Goal: Use online tool/utility: Use online tool/utility

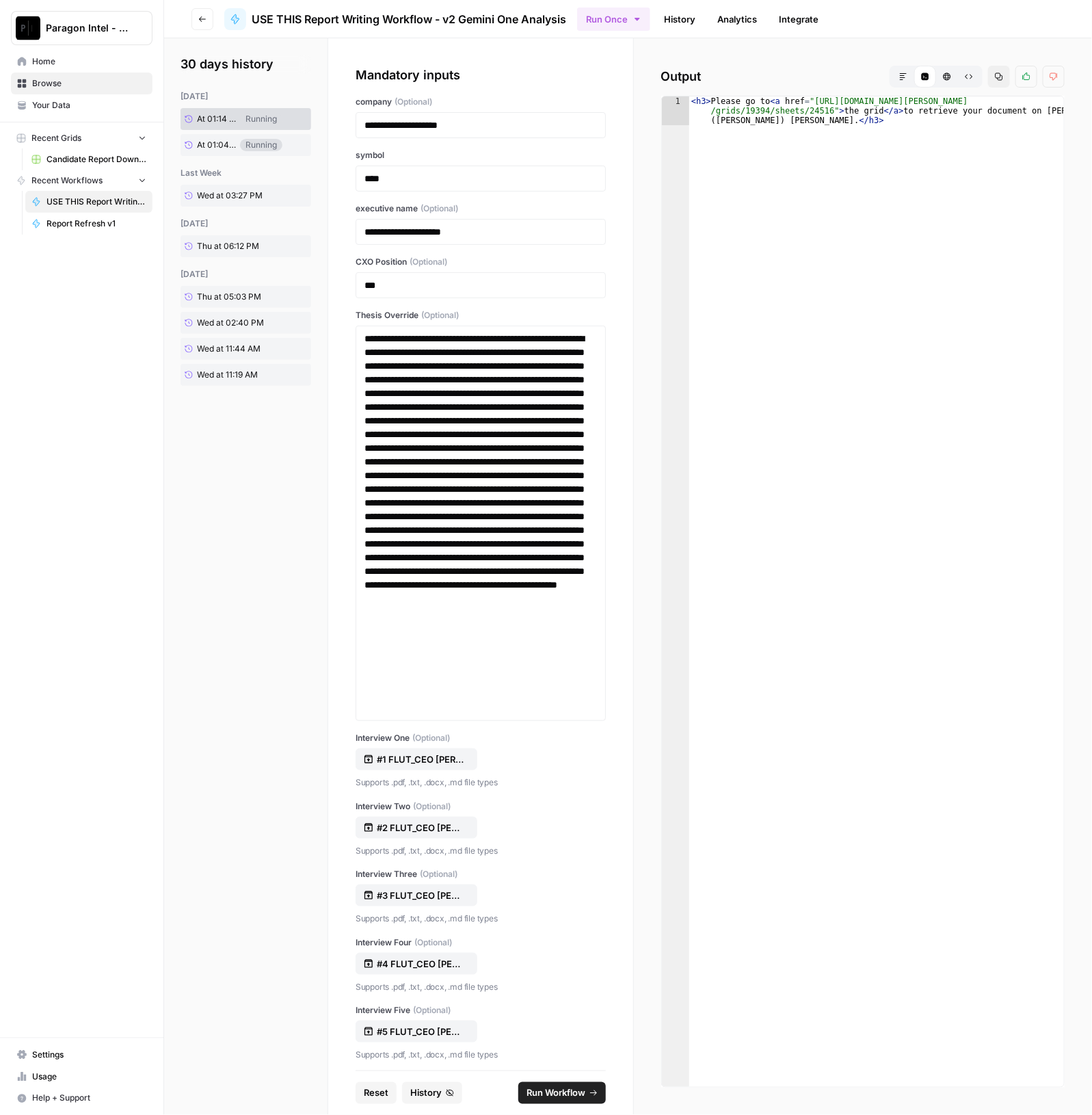
scroll to position [27435, 0]
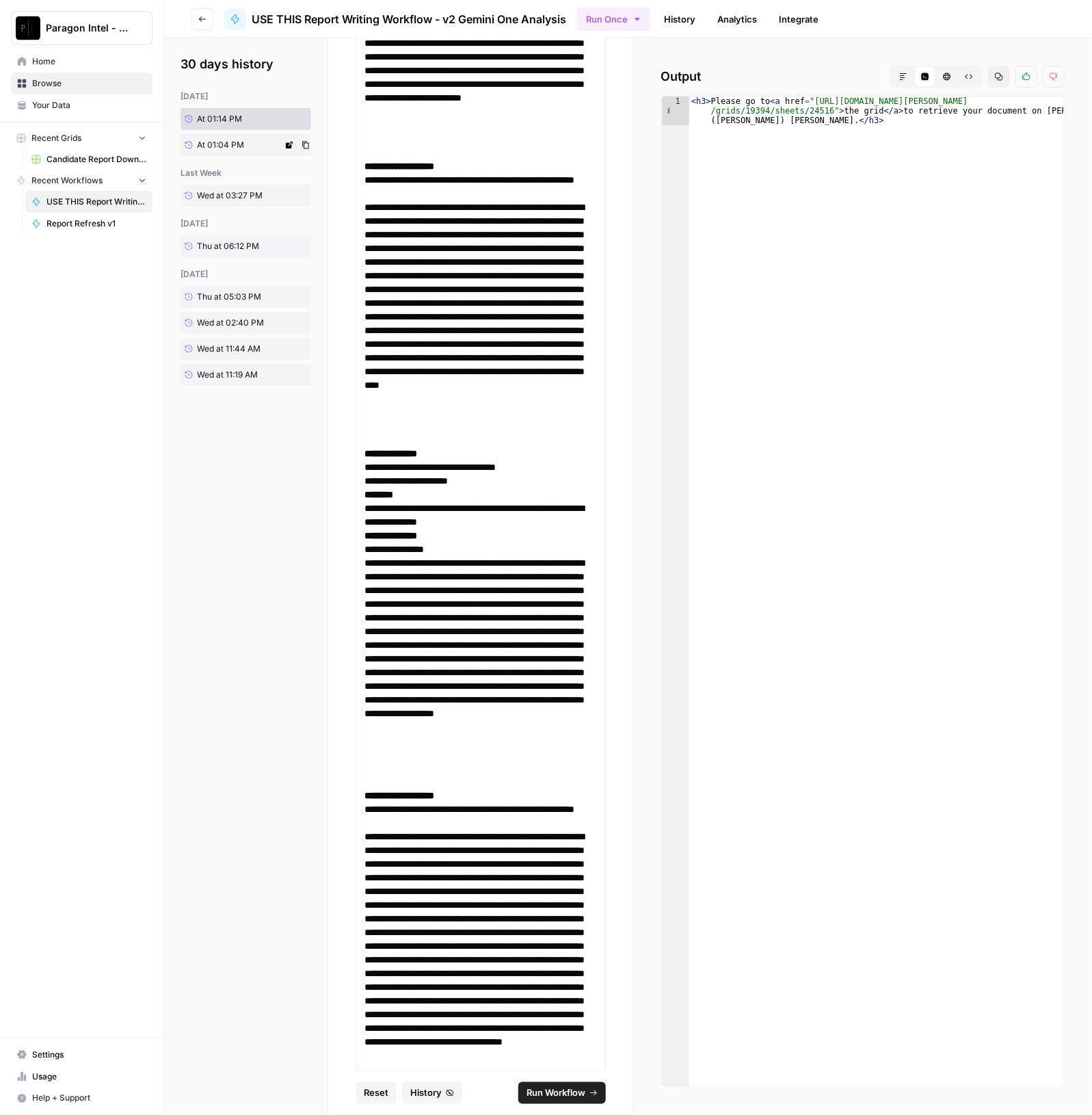
click at [231, 154] on link "At 01:04 PM" at bounding box center [231, 144] width 102 height 22
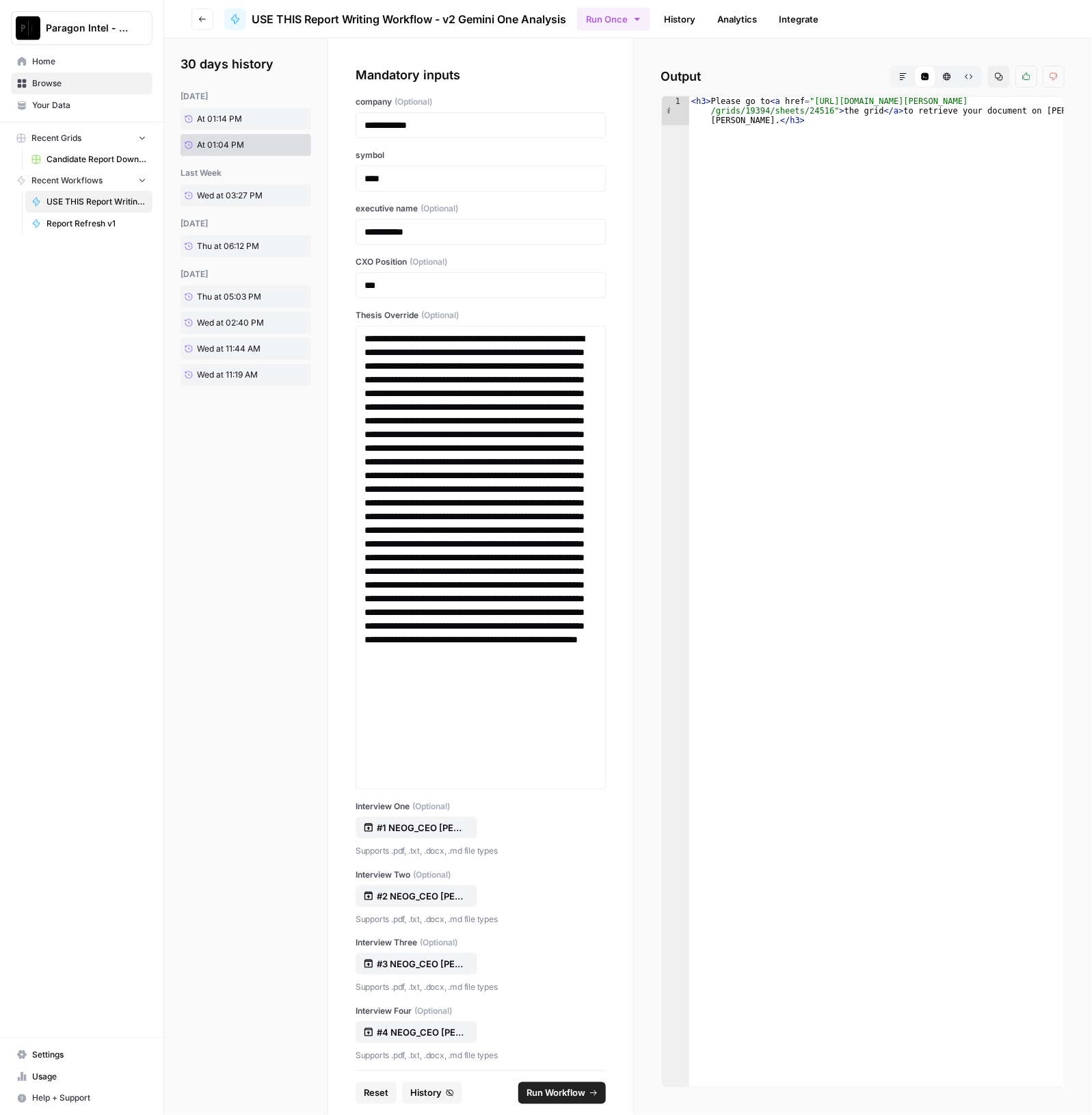
type textarea "**********"
click at [835, 102] on div "< h3 > Please go to < a href = "https://app.airops.com/paragon-intel-bill-ty-co…" at bounding box center [876, 620] width 375 height 1048
click at [796, 107] on div "< h3 > Please go to < a href = "https://app.airops.com/paragon-intel-bill-ty-co…" at bounding box center [876, 620] width 375 height 1048
click at [910, 77] on button "Markdown" at bounding box center [902, 76] width 22 height 22
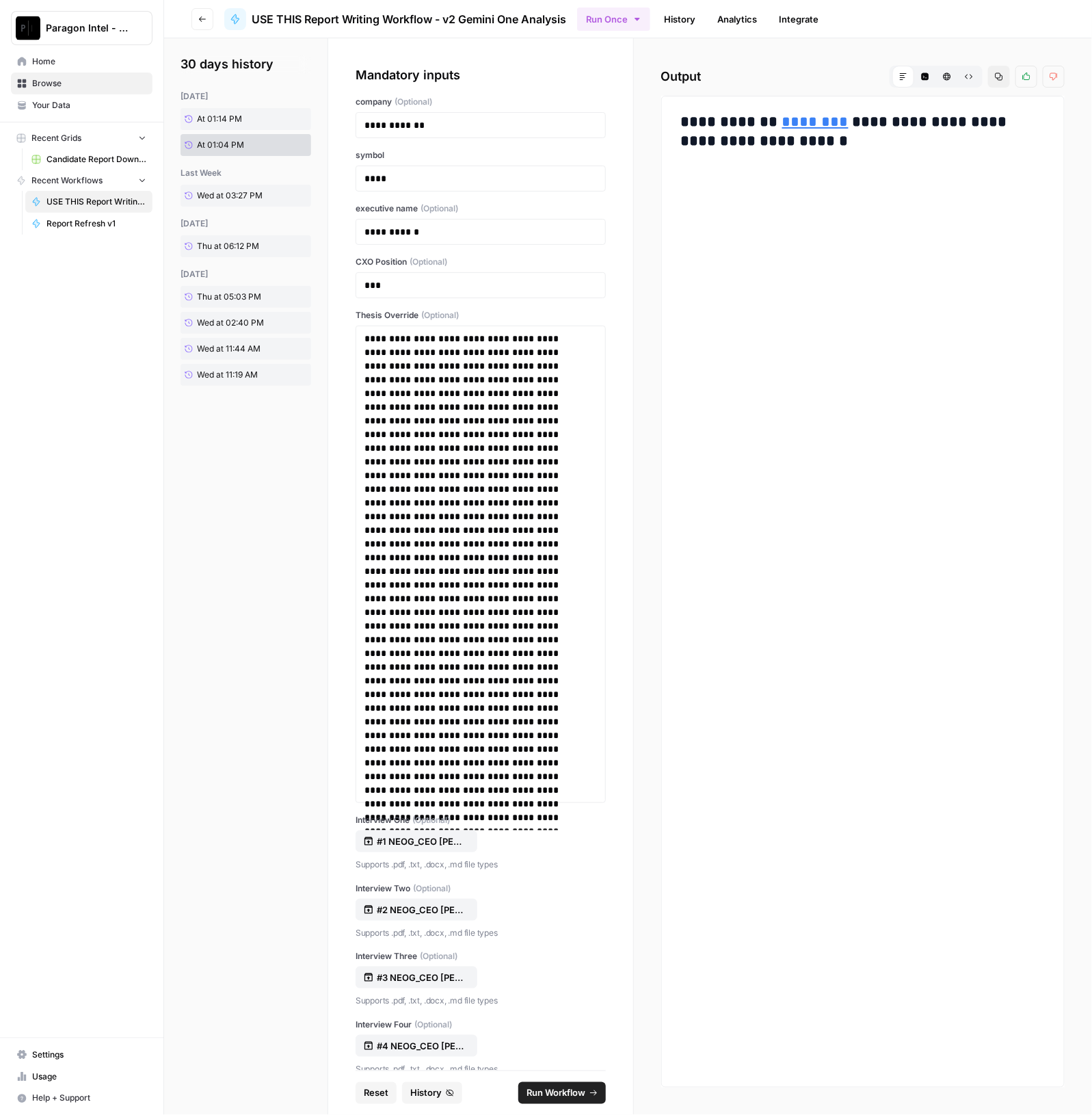
click at [815, 123] on link "********" at bounding box center [815, 122] width 66 height 15
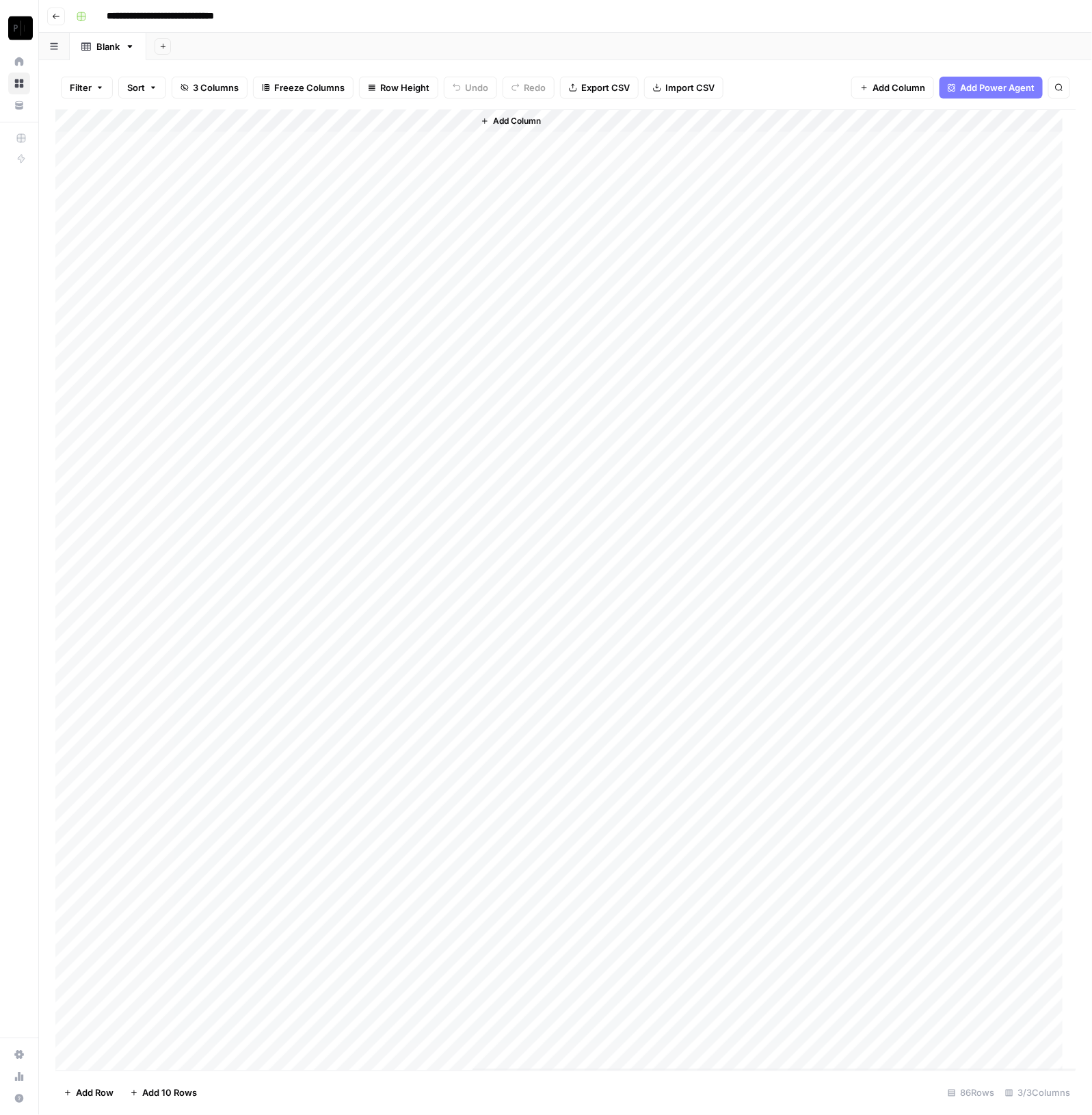
click at [453, 120] on div "Add Column" at bounding box center [565, 590] width 1020 height 961
click at [440, 231] on span "Sort Descending" at bounding box center [436, 236] width 119 height 14
click at [477, 170] on div "Add Column" at bounding box center [775, 590] width 603 height 959
click at [563, 193] on div "Add Column" at bounding box center [775, 590] width 603 height 959
click at [198, 116] on div "Add Column" at bounding box center [565, 591] width 1020 height 960
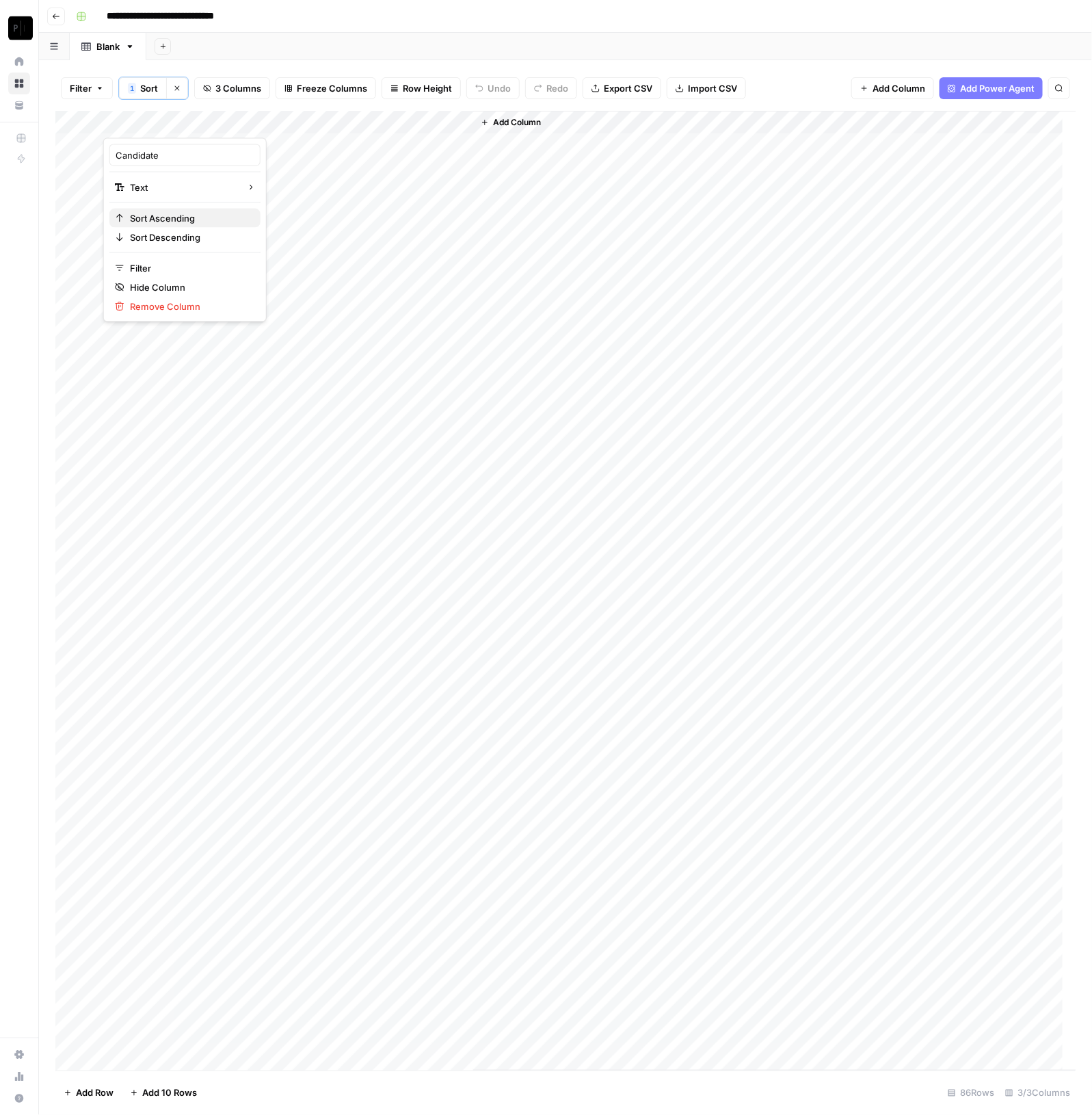
click at [177, 211] on span "Sort Ascending" at bounding box center [190, 218] width 119 height 14
click at [290, 683] on div "Add Column" at bounding box center [565, 591] width 1020 height 960
click at [276, 688] on div "Add Column" at bounding box center [565, 591] width 1020 height 960
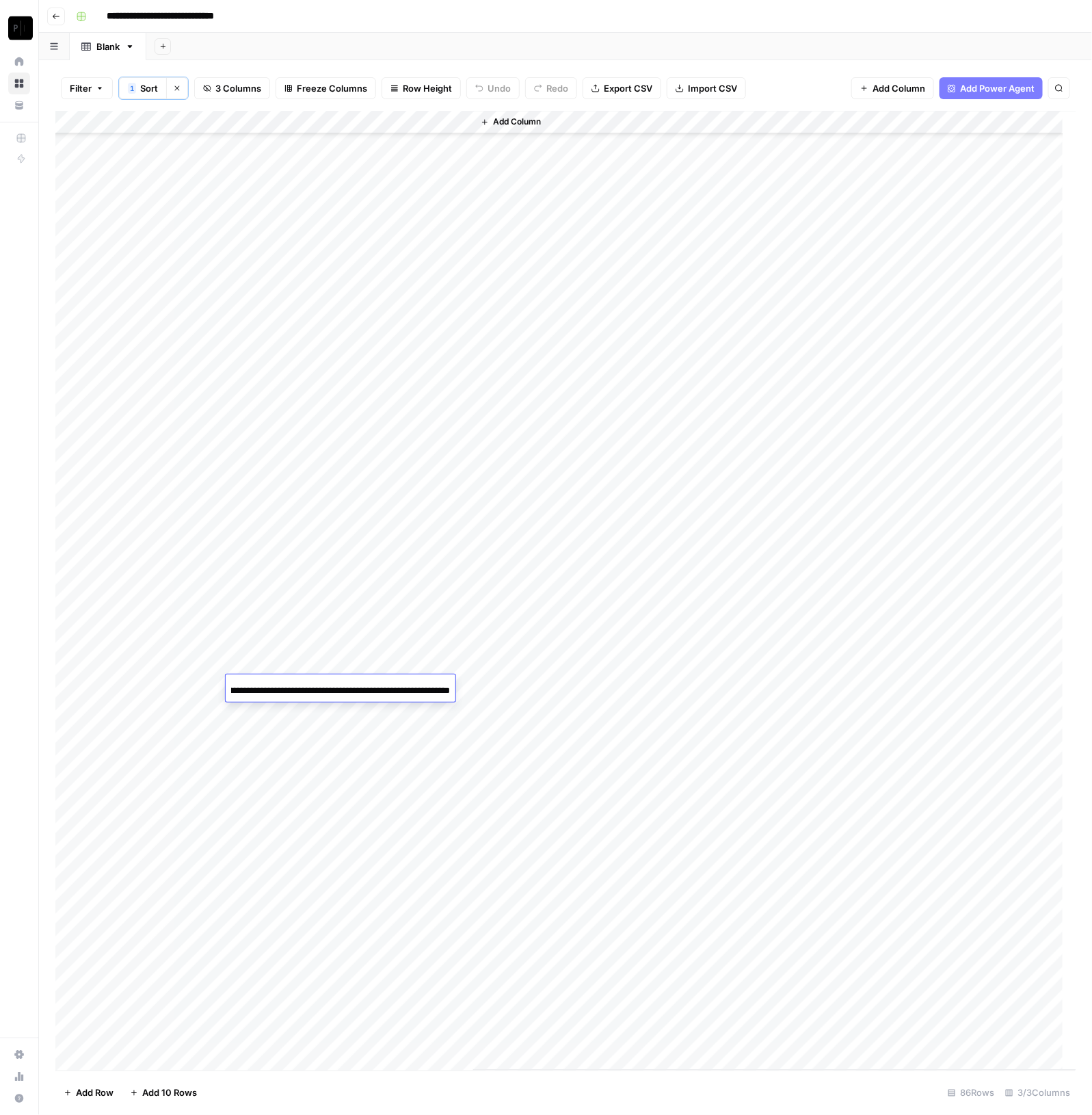
click at [517, 653] on div "Add Column" at bounding box center [775, 590] width 603 height 959
click at [339, 688] on div "Add Column" at bounding box center [565, 591] width 1020 height 960
click at [334, 428] on div "Add Column" at bounding box center [565, 591] width 1020 height 960
